Goal: Entertainment & Leisure: Consume media (video, audio)

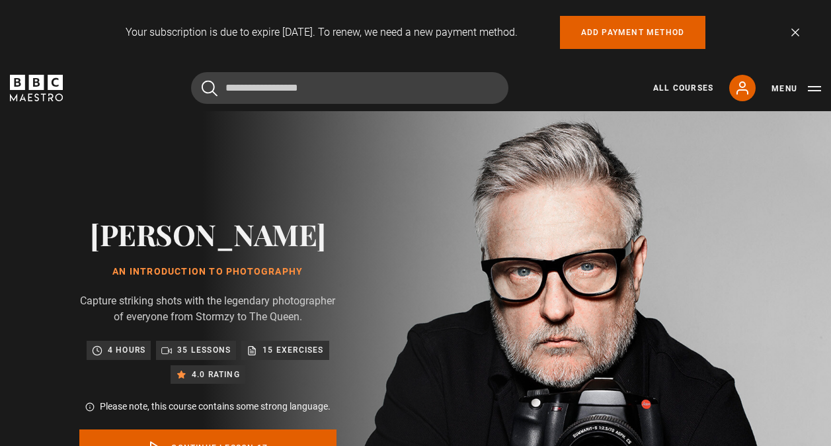
click at [46, 81] on icon "BBC Maestro" at bounding box center [36, 88] width 53 height 26
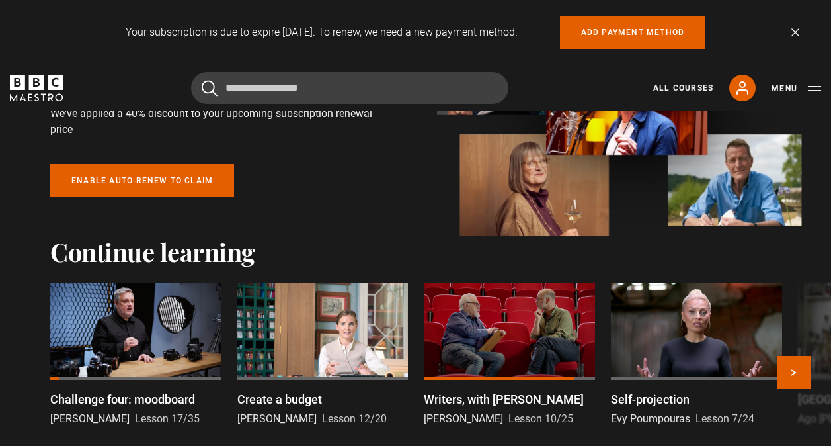
scroll to position [265, 0]
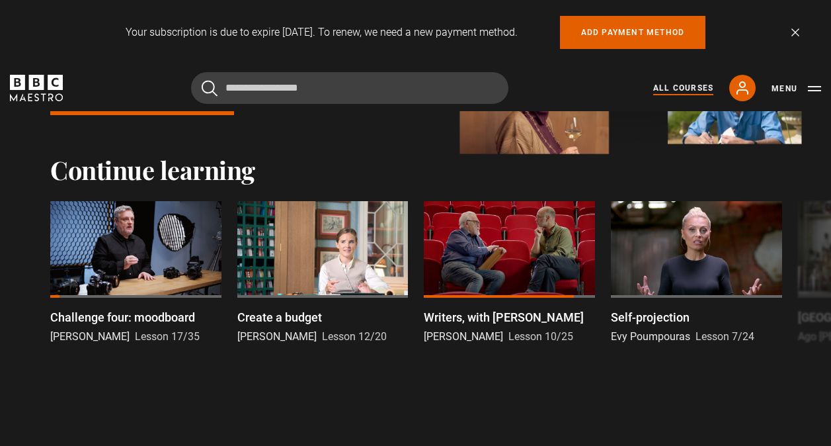
click at [660, 84] on link "All Courses" at bounding box center [683, 88] width 60 height 12
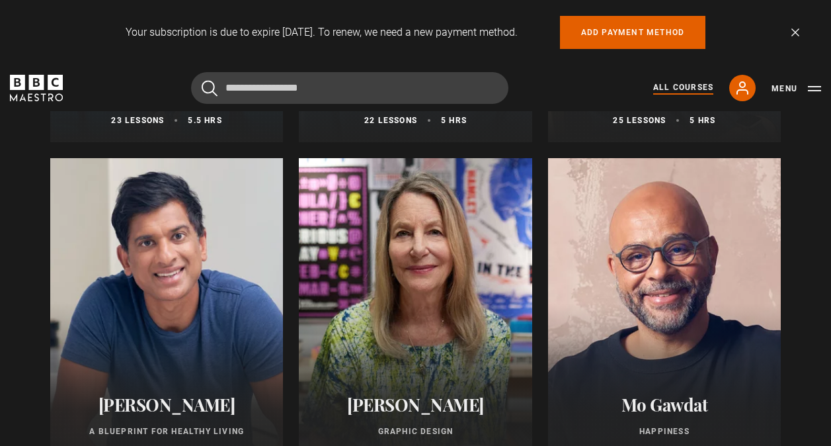
scroll to position [1852, 0]
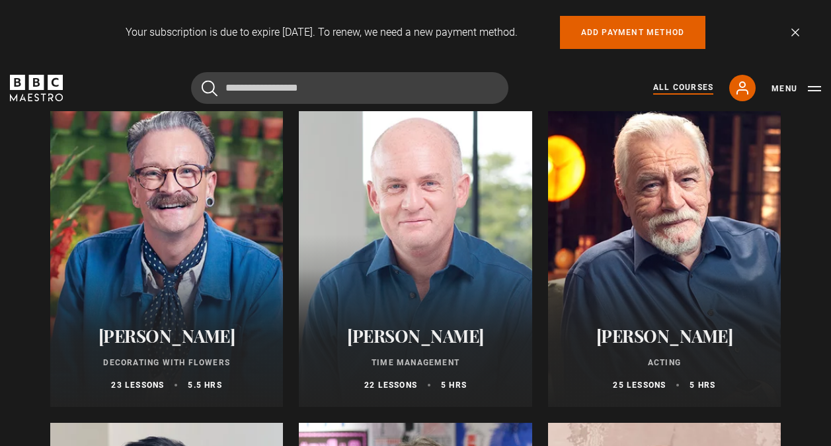
click at [574, 263] on div at bounding box center [664, 247] width 233 height 317
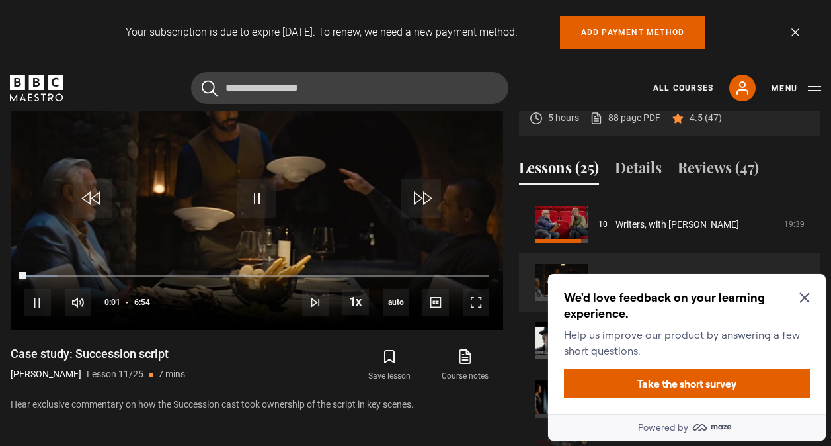
click at [805, 301] on icon "Close Maze Prompt" at bounding box center [805, 297] width 11 height 11
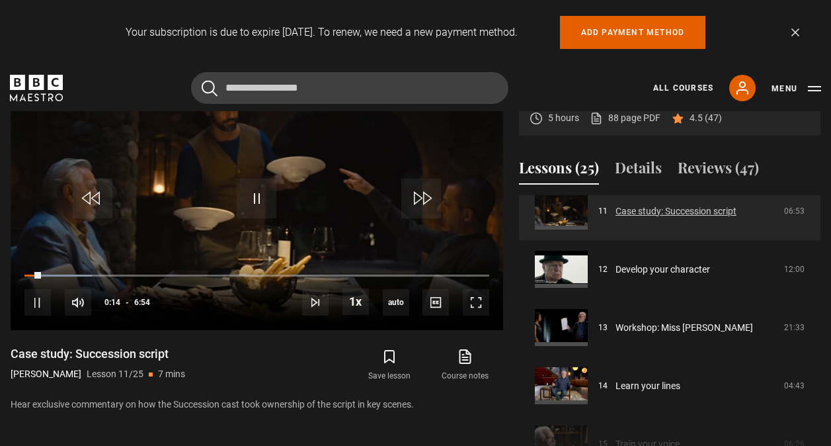
scroll to position [698, 0]
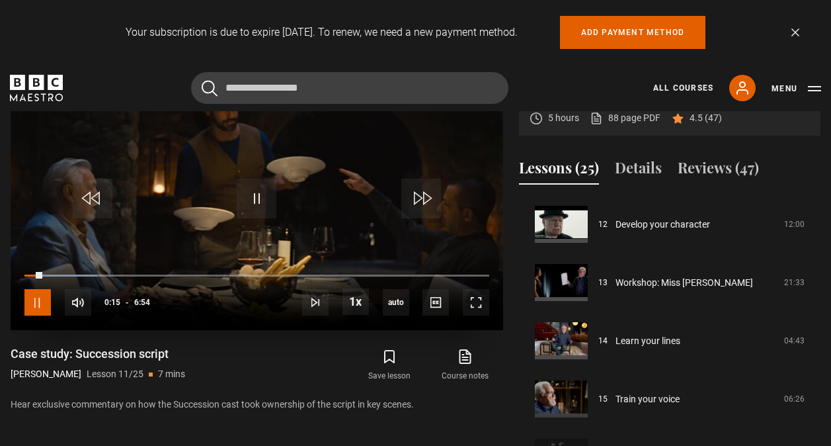
click at [48, 301] on span "Video Player" at bounding box center [37, 302] width 26 height 26
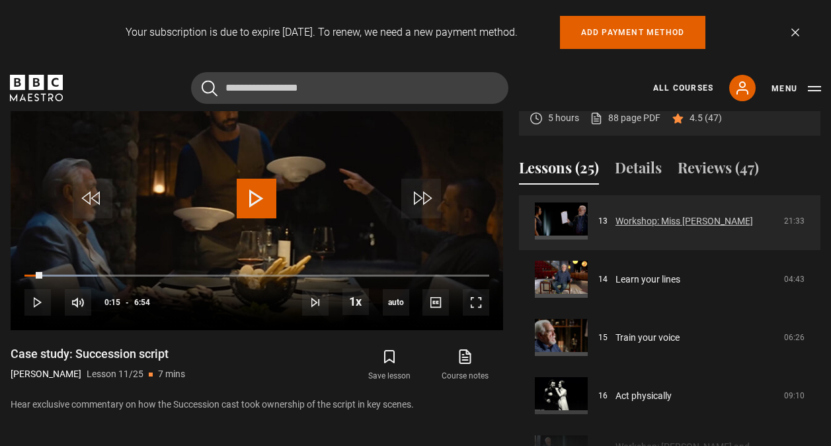
scroll to position [831, 0]
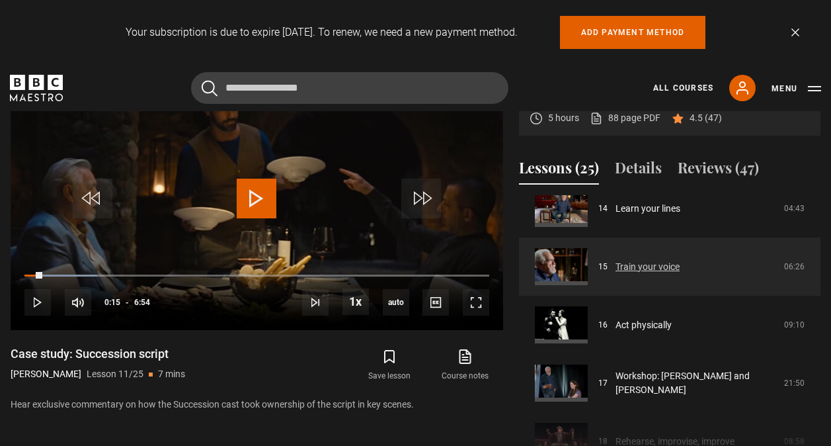
click at [680, 274] on link "Train your voice" at bounding box center [648, 267] width 64 height 14
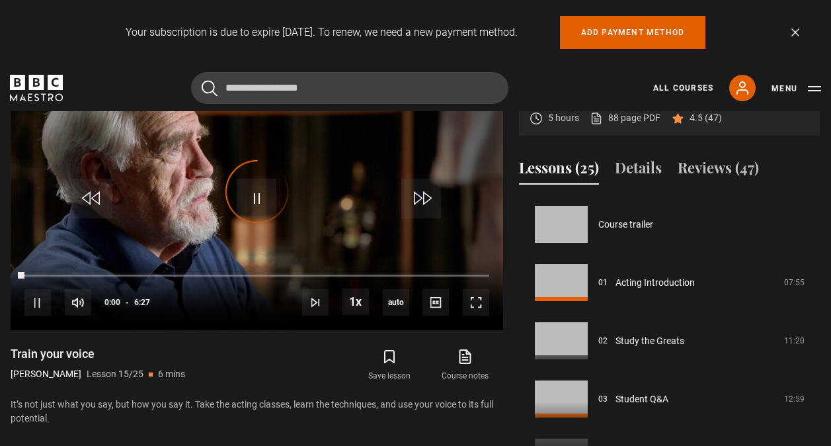
scroll to position [815, 0]
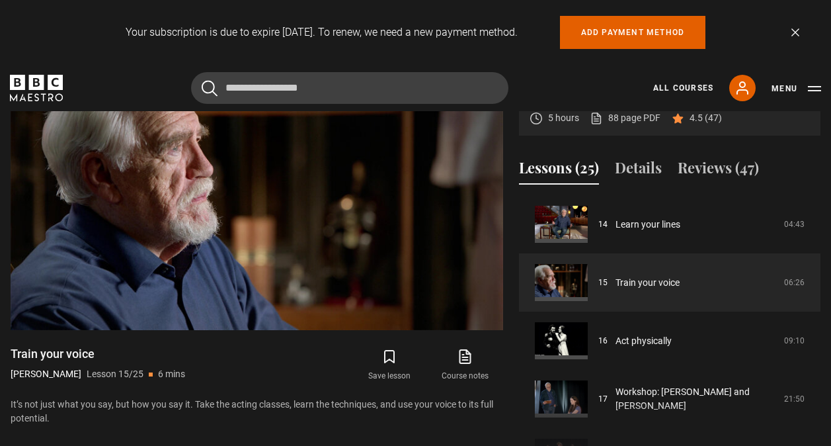
drag, startPoint x: 0, startPoint y: 379, endPoint x: 5, endPoint y: 368, distance: 12.2
click at [0, 379] on html "Your subscription is due to expire [DATE]. To renew, we need a new payment meth…" at bounding box center [415, 390] width 831 height 2033
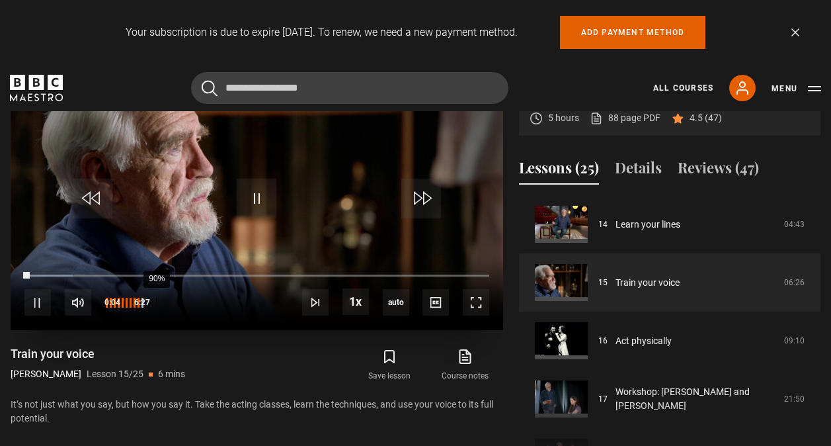
click at [144, 303] on div "90%" at bounding box center [124, 302] width 40 height 26
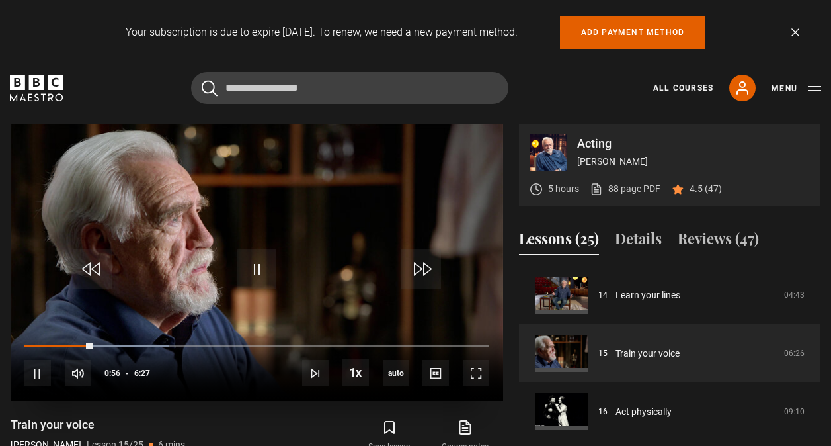
scroll to position [560, 0]
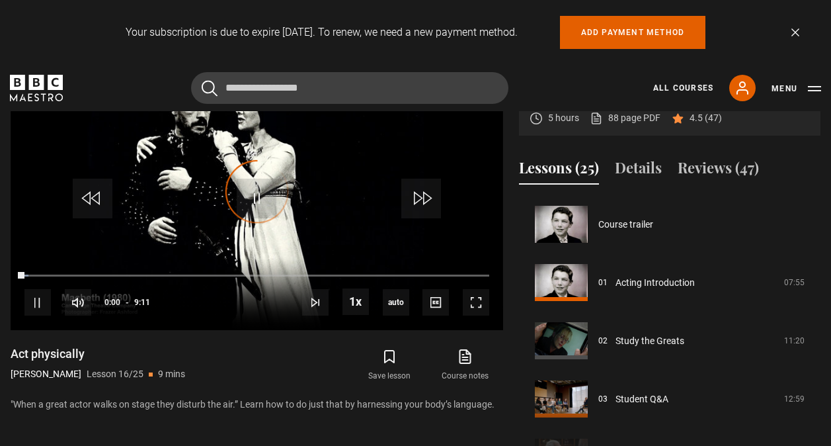
scroll to position [873, 0]
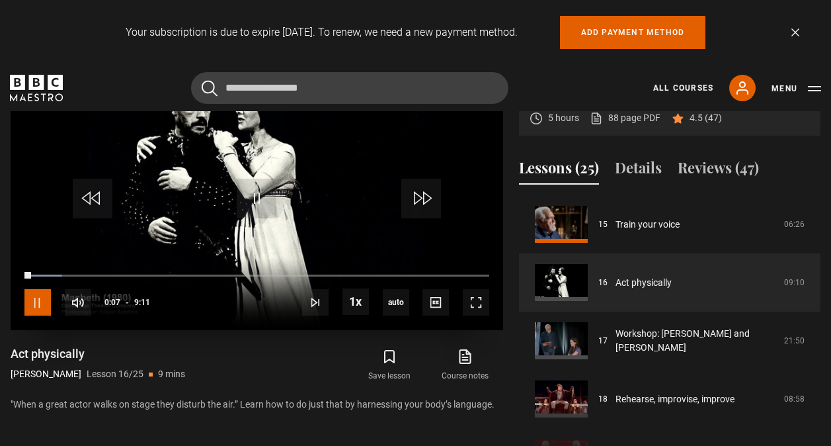
click at [40, 308] on span "Video Player" at bounding box center [37, 302] width 26 height 26
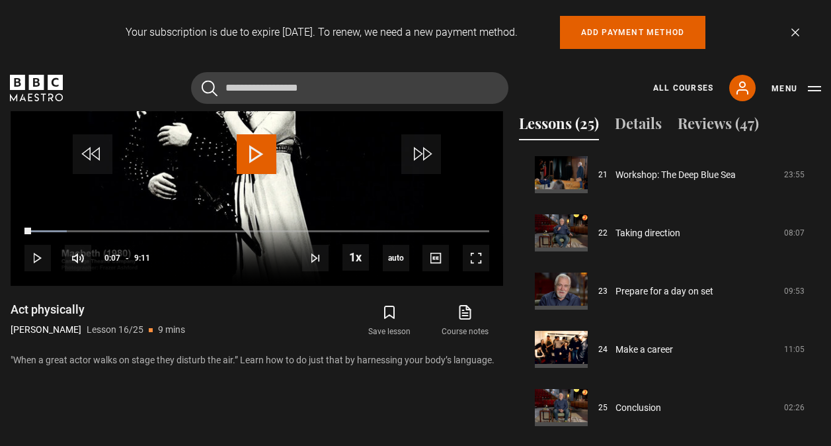
scroll to position [692, 0]
